Goal: Navigation & Orientation: Find specific page/section

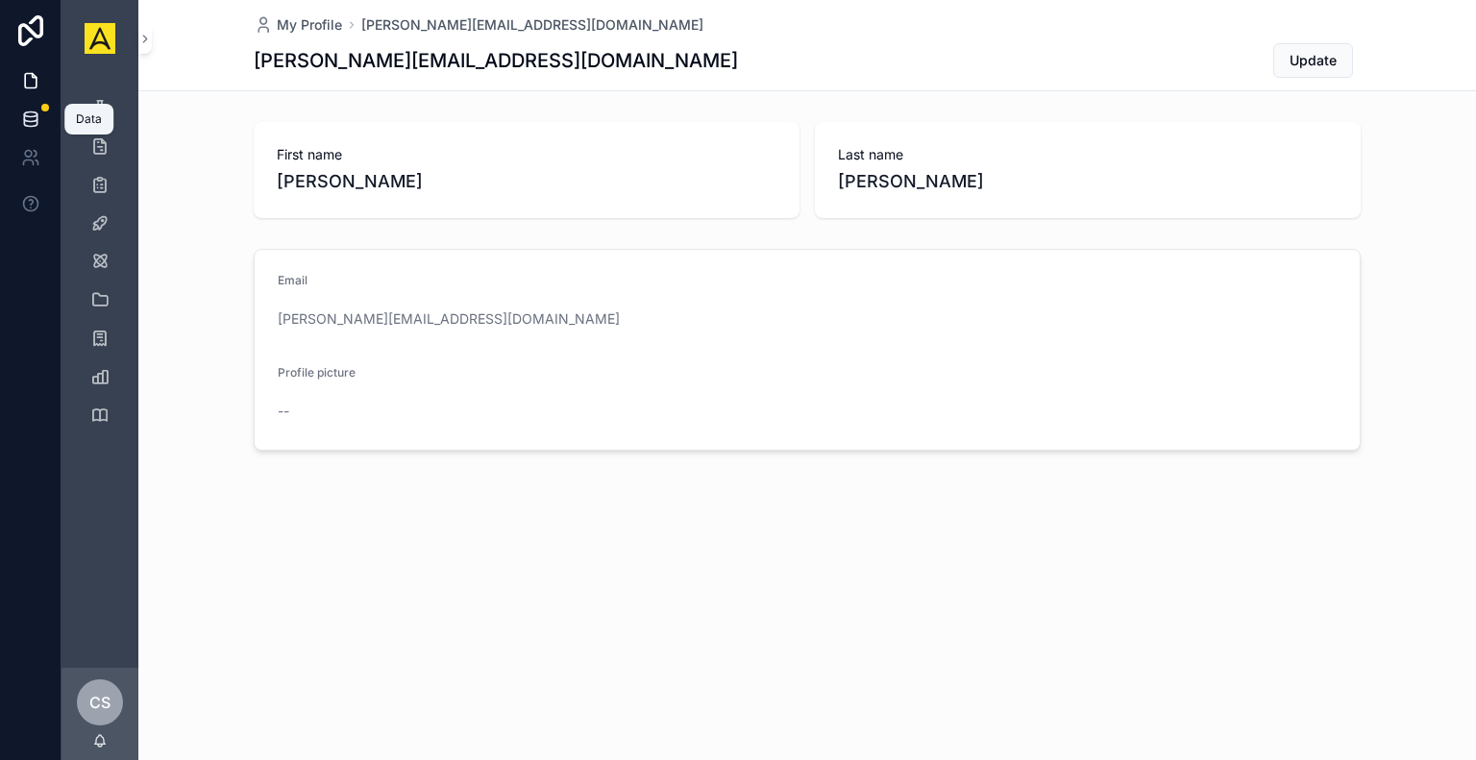
click at [31, 120] on icon at bounding box center [30, 119] width 19 height 19
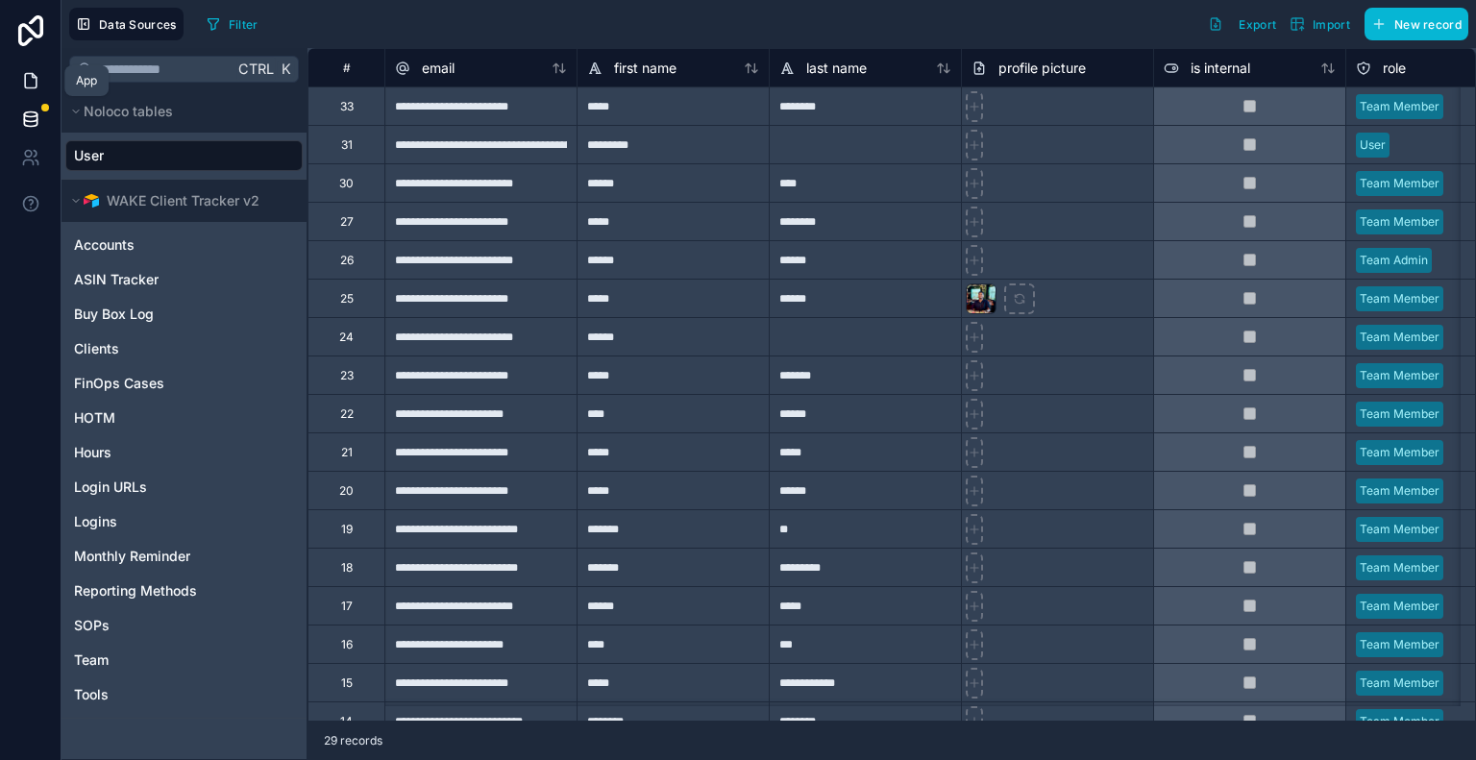
click at [35, 91] on link at bounding box center [30, 81] width 61 height 38
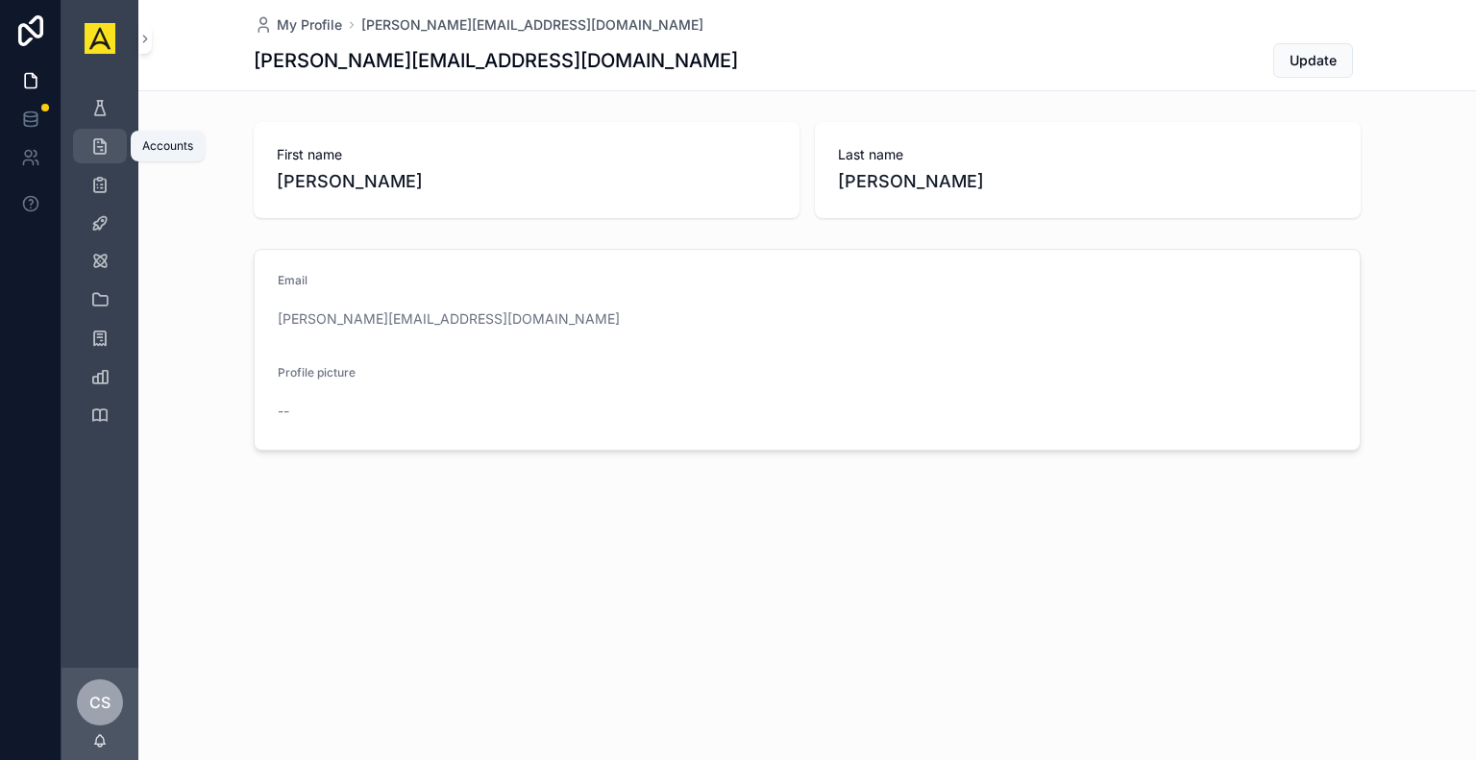
click at [119, 145] on link "Accounts" at bounding box center [100, 146] width 54 height 35
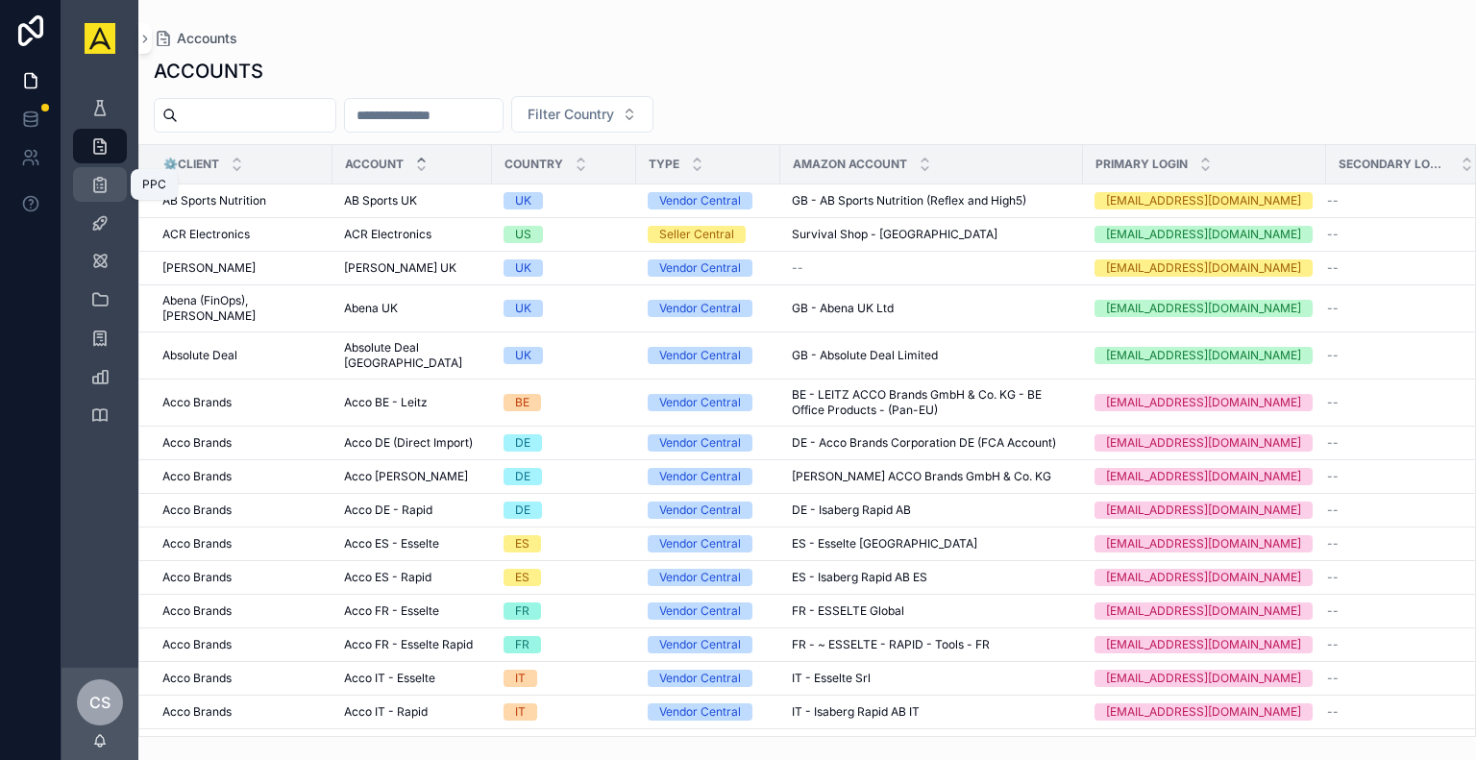
click at [105, 184] on icon "scrollable content" at bounding box center [99, 184] width 19 height 19
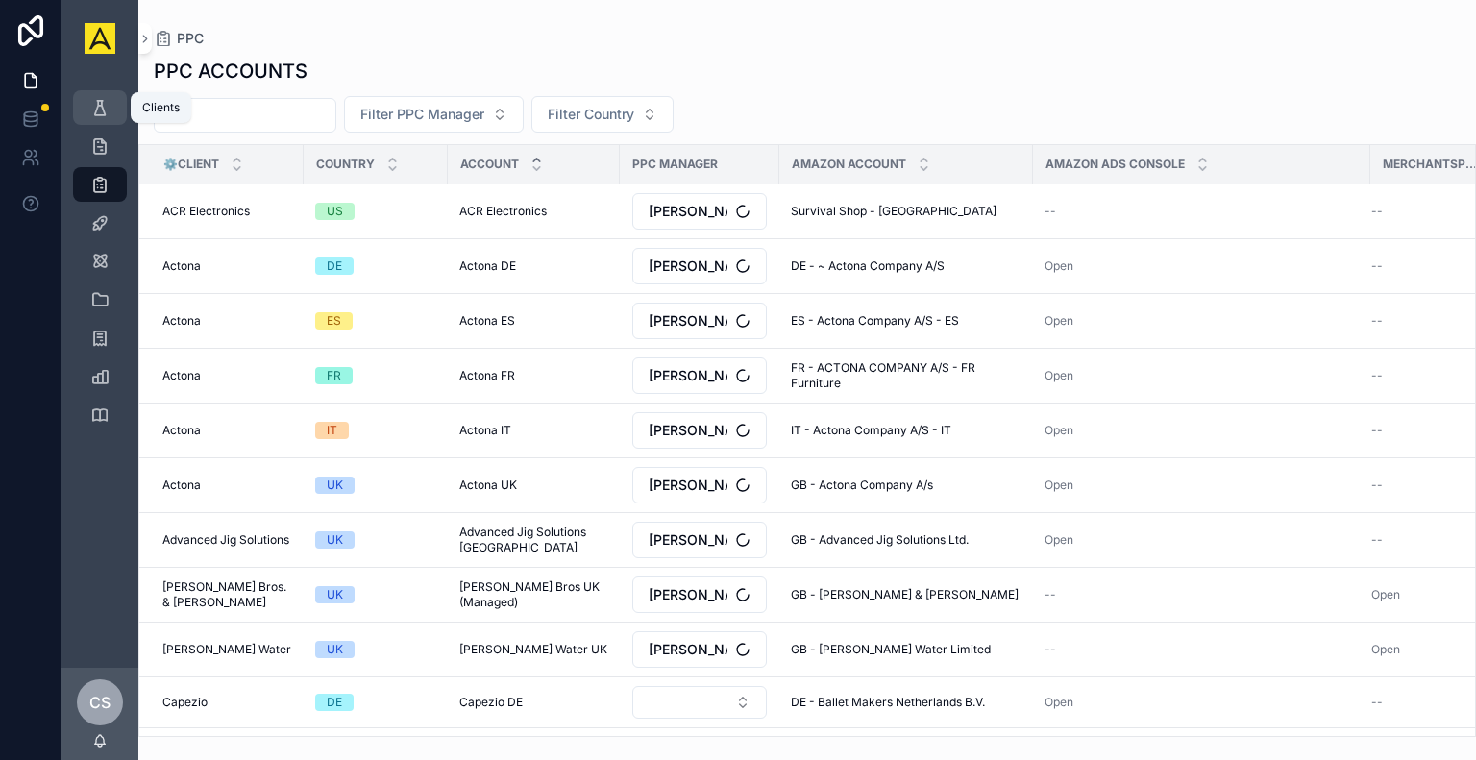
click at [108, 117] on icon "scrollable content" at bounding box center [99, 107] width 19 height 19
